Goal: Navigation & Orientation: Understand site structure

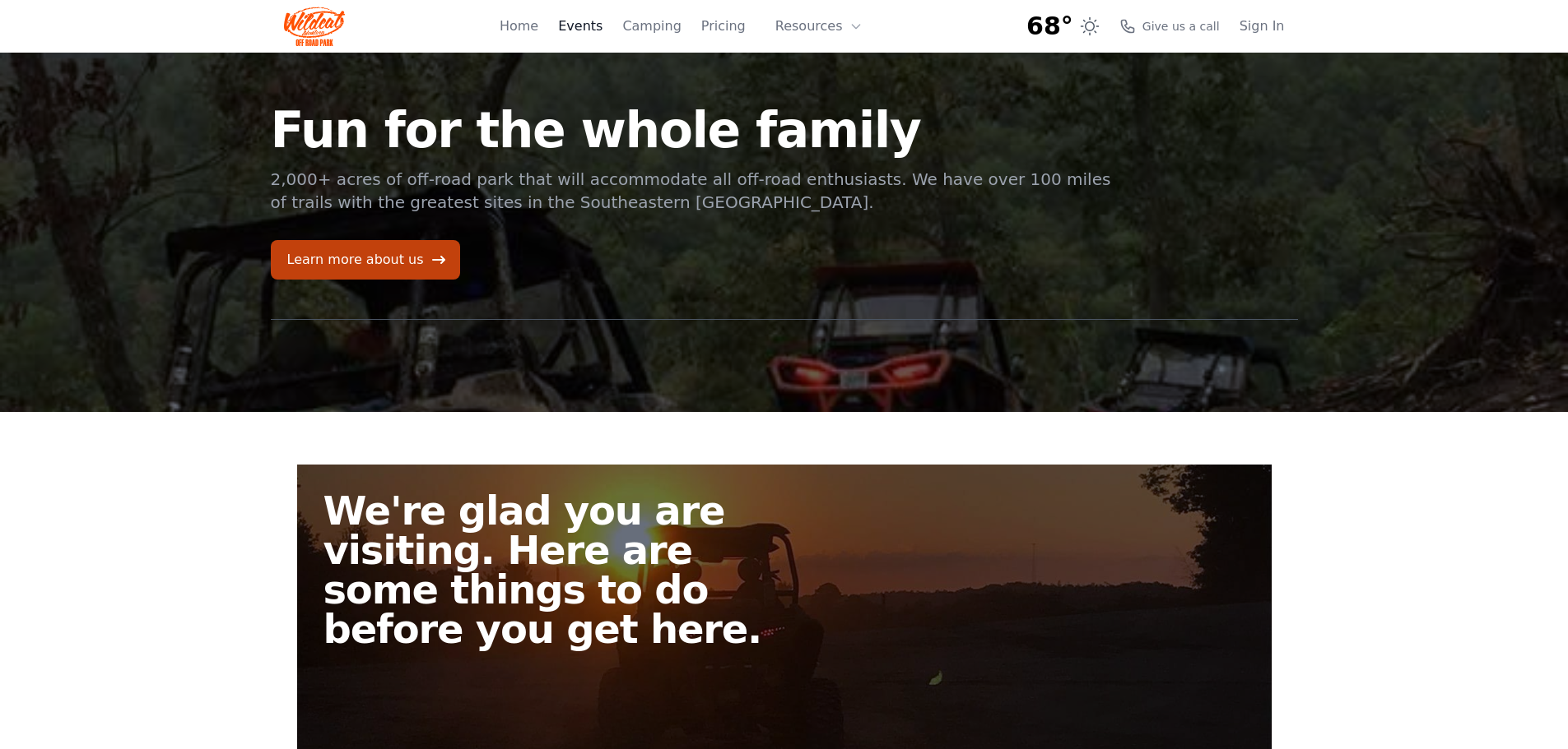
click at [601, 28] on link "Events" at bounding box center [580, 27] width 44 height 20
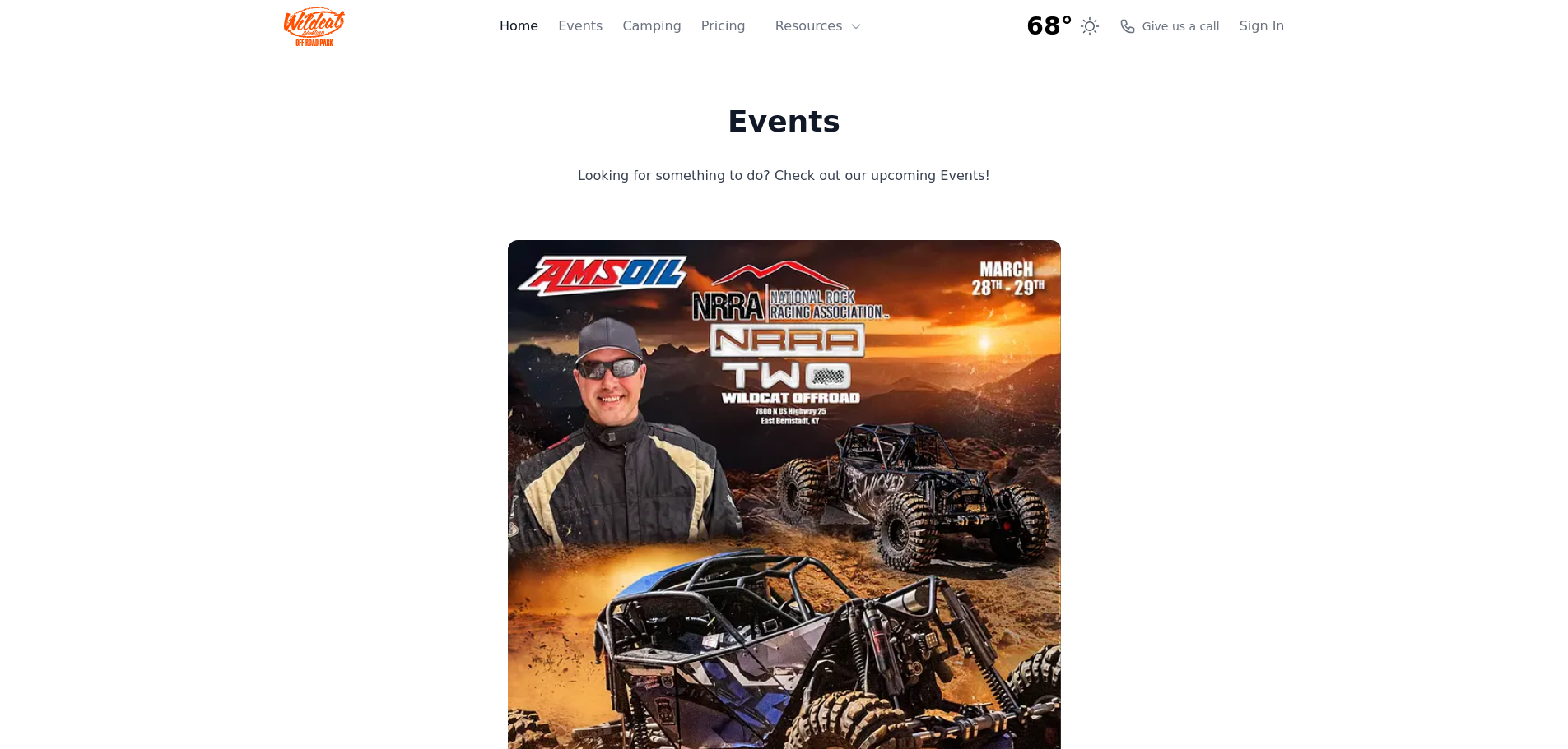
click at [538, 23] on link "Home" at bounding box center [518, 27] width 39 height 20
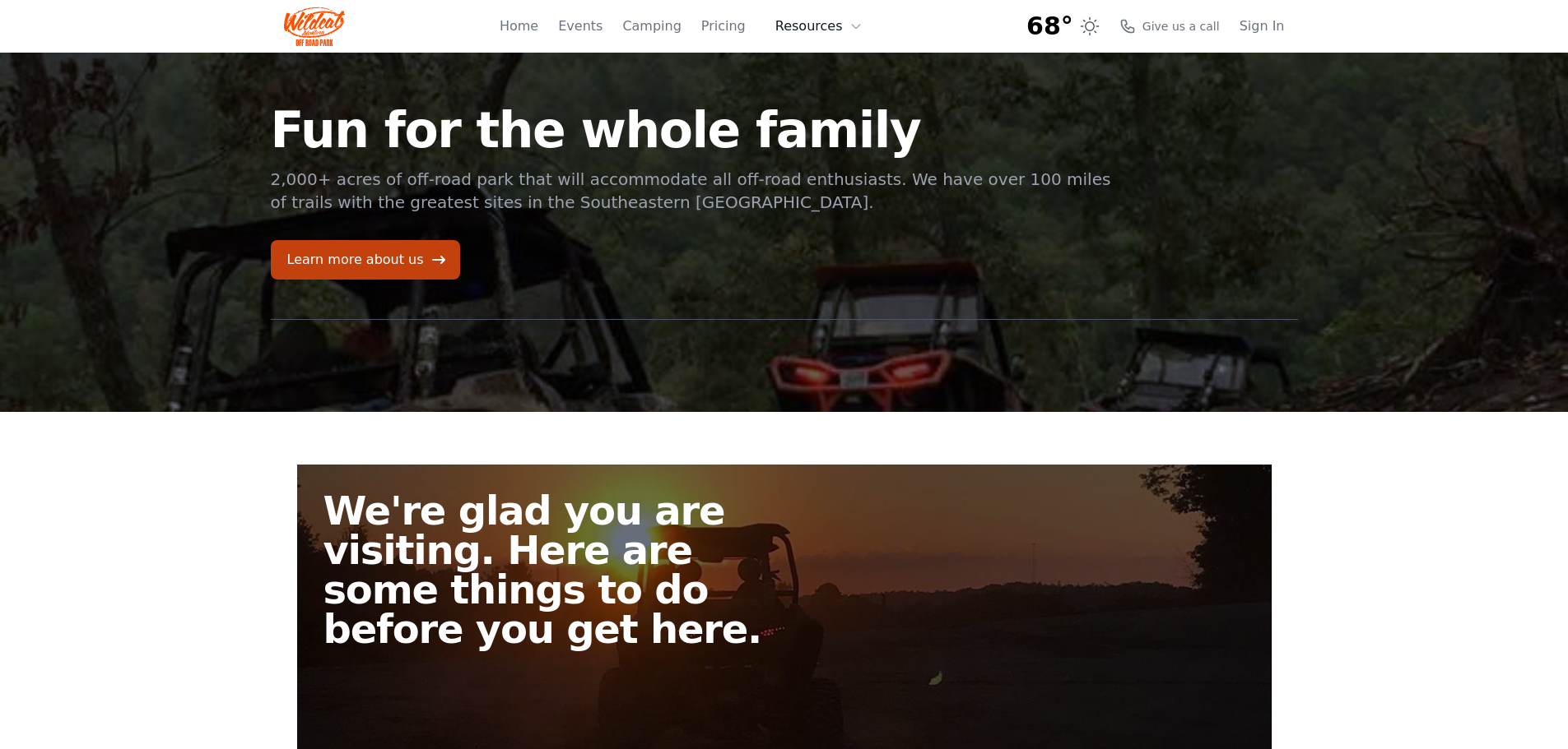
click at [813, 26] on button "Resources" at bounding box center [819, 26] width 107 height 33
click at [823, 102] on link "FAQ" at bounding box center [844, 97] width 158 height 30
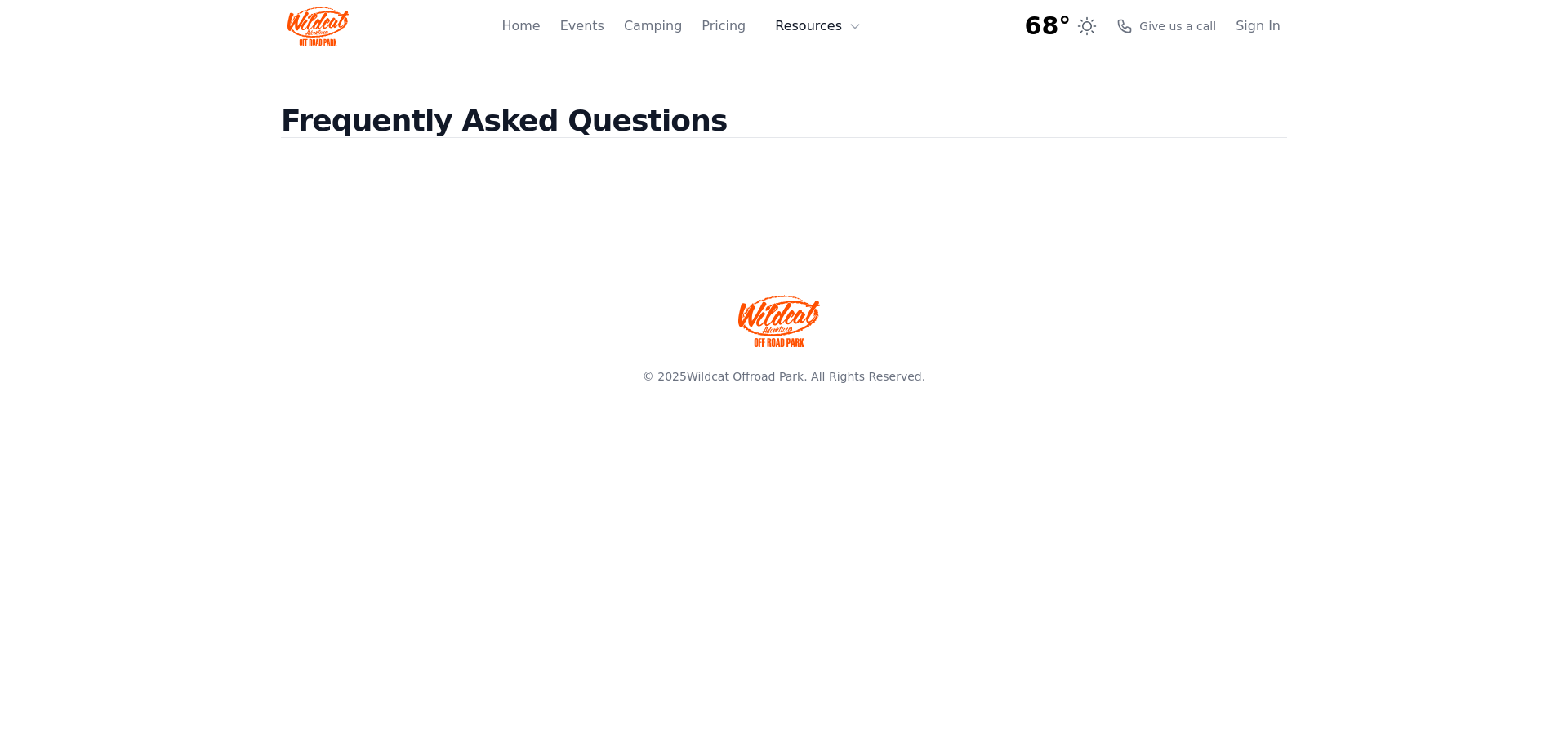
click at [826, 22] on button "Resources" at bounding box center [818, 25] width 106 height 32
click at [826, 64] on link "About" at bounding box center [844, 67] width 157 height 29
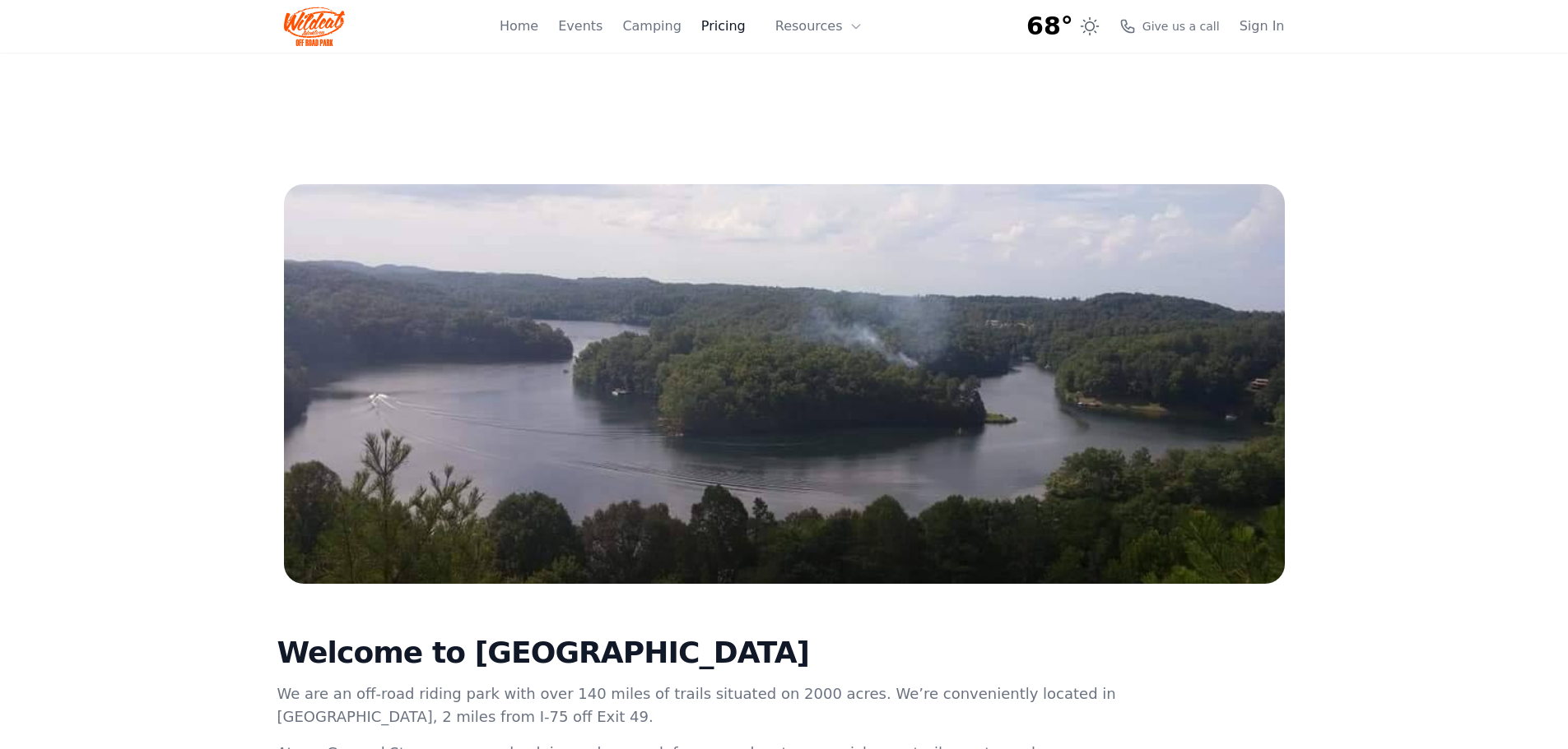
click at [739, 28] on link "Pricing" at bounding box center [723, 27] width 44 height 20
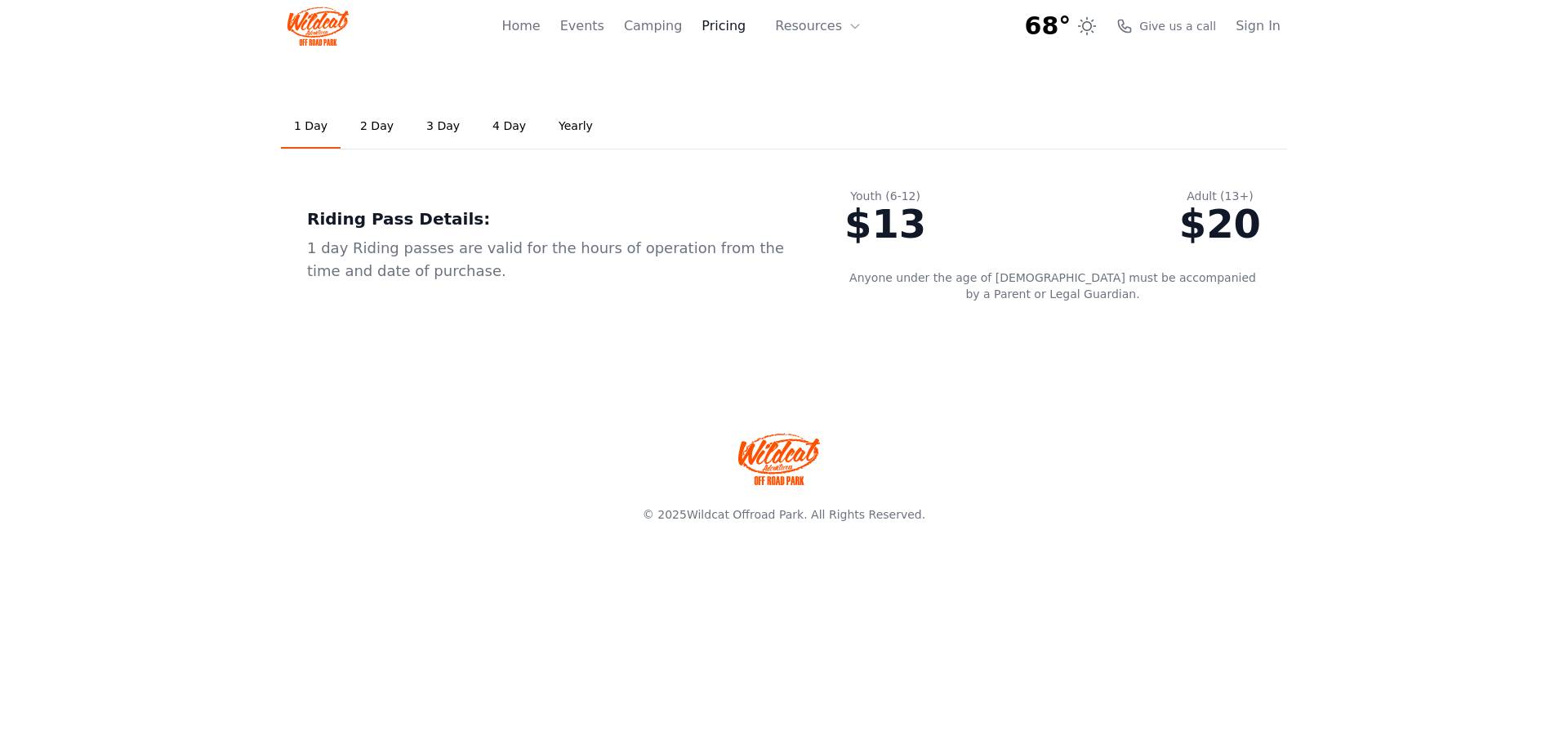
click at [728, 27] on link "Pricing" at bounding box center [723, 26] width 44 height 20
